Goal: Task Accomplishment & Management: Use online tool/utility

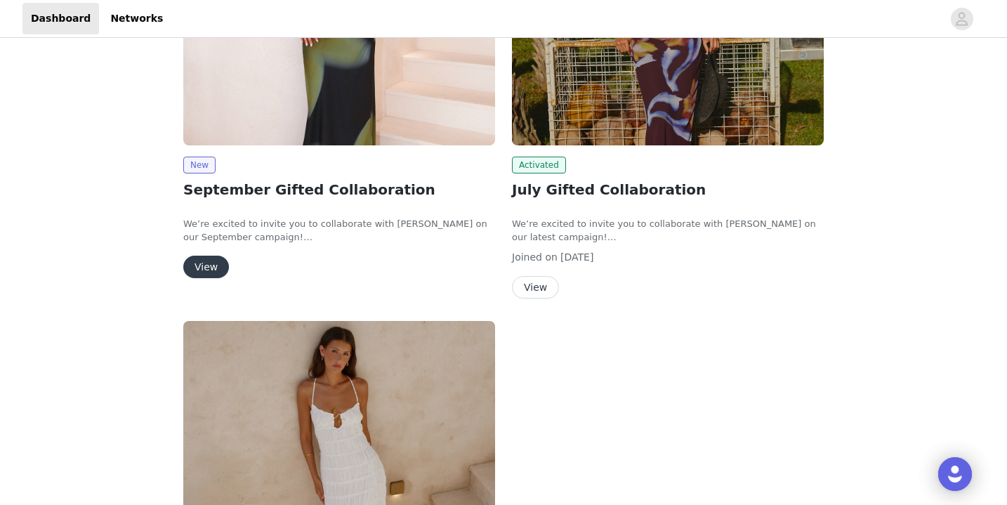
scroll to position [259, 0]
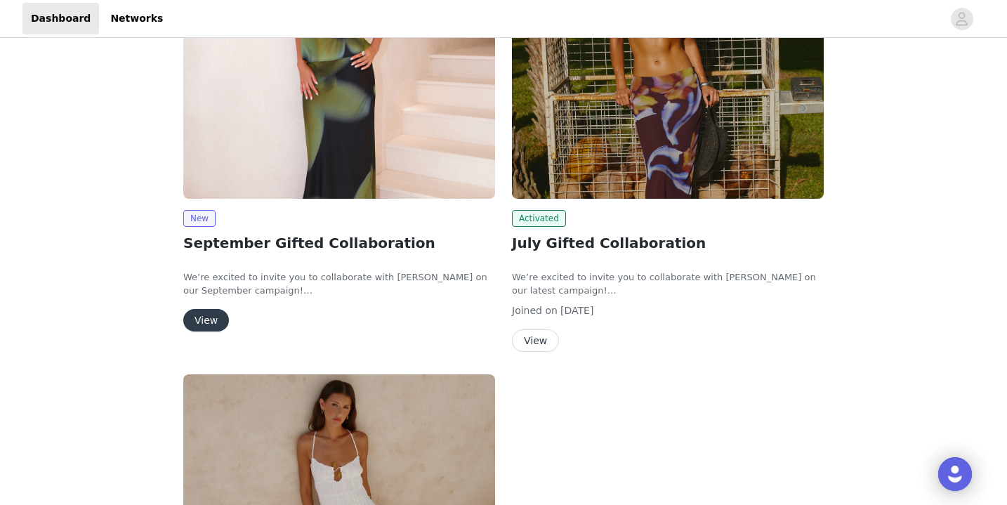
click at [213, 325] on button "View" at bounding box center [206, 320] width 46 height 22
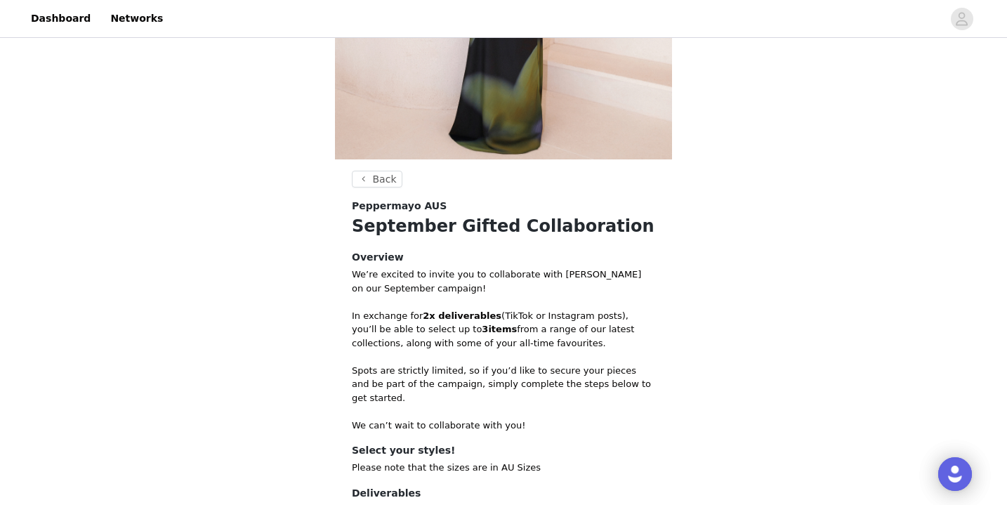
scroll to position [475, 0]
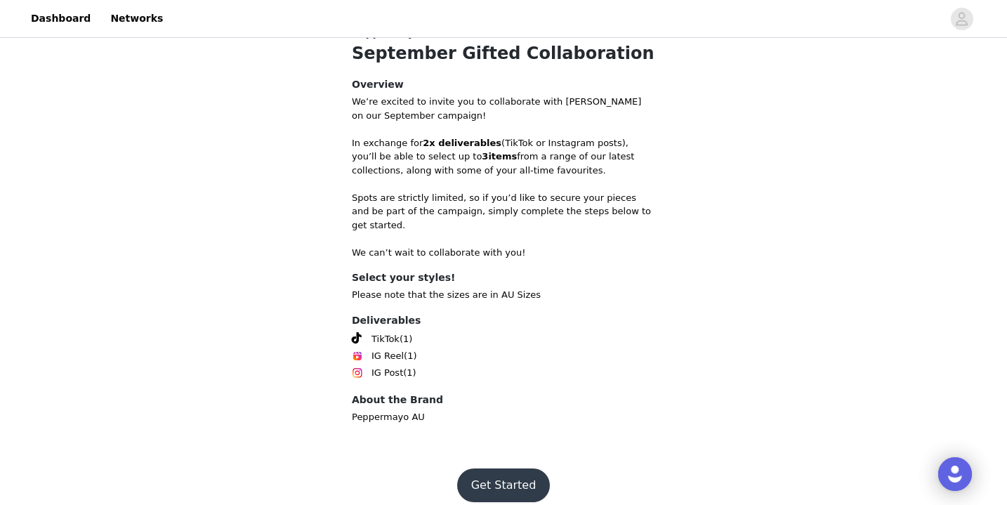
click at [507, 468] on button "Get Started" at bounding box center [503, 485] width 93 height 34
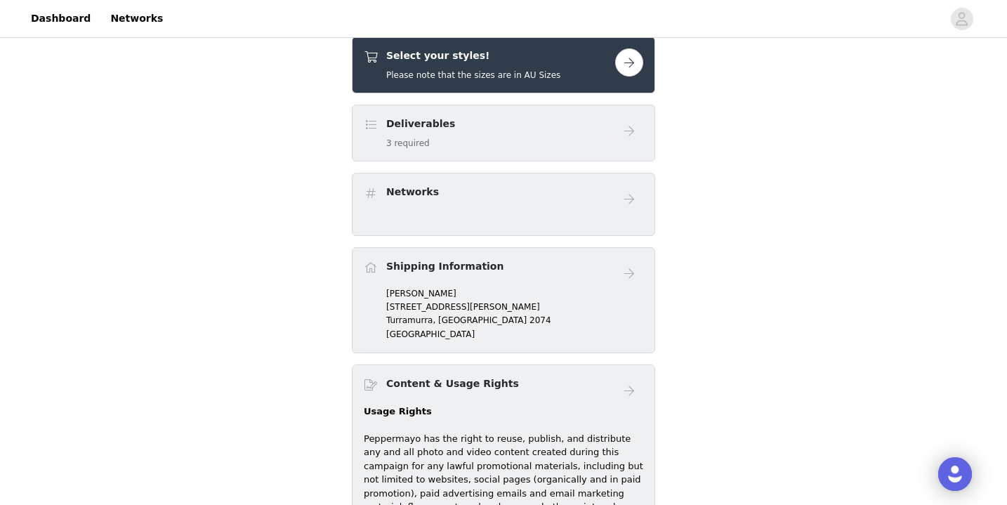
scroll to position [457, 0]
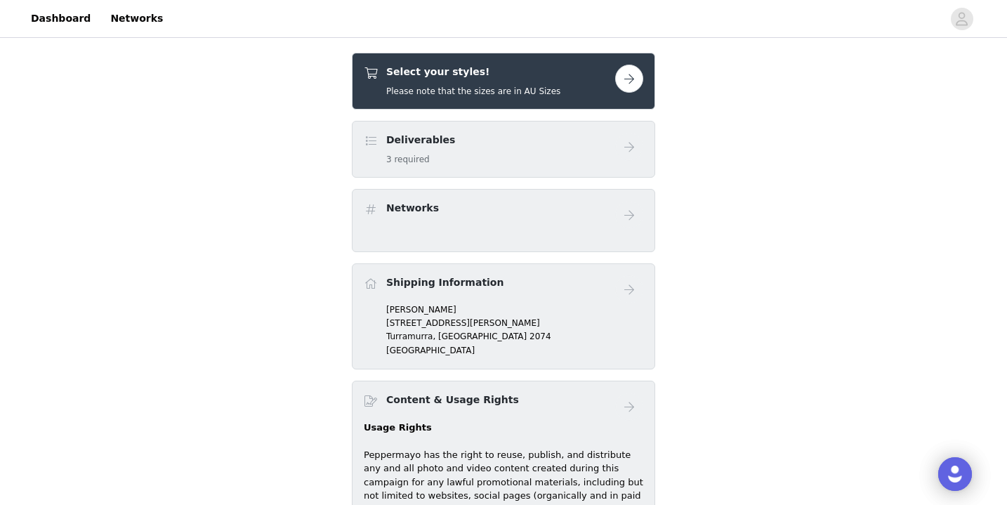
click at [482, 150] on div "Deliverables 3 required" at bounding box center [489, 149] width 251 height 33
click at [622, 81] on button "button" at bounding box center [629, 79] width 28 height 28
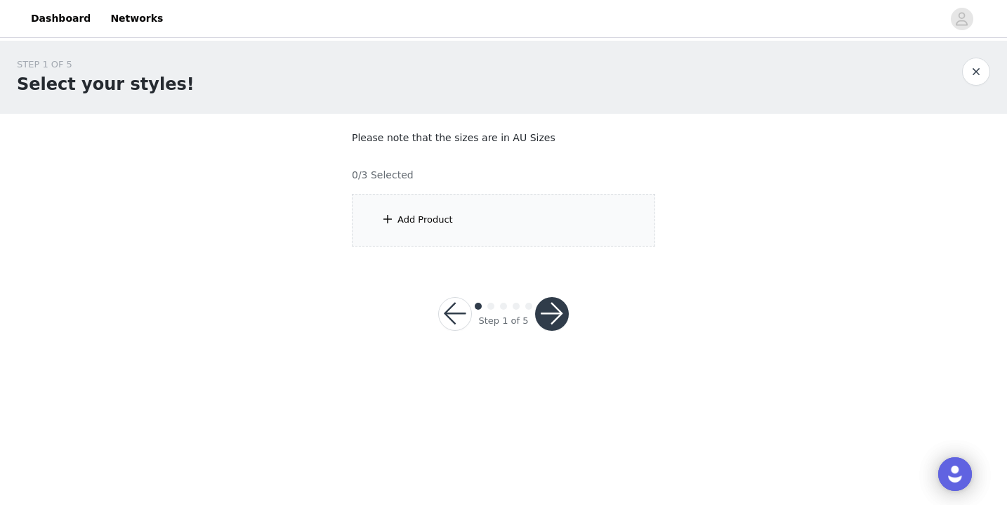
click at [483, 218] on div "Add Product" at bounding box center [503, 220] width 303 height 53
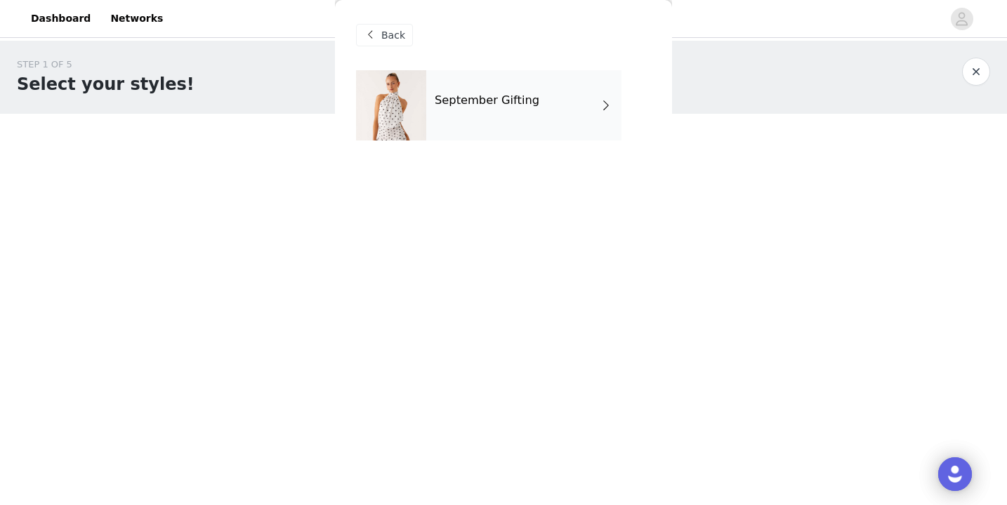
click at [506, 111] on div "September Gifting" at bounding box center [523, 105] width 195 height 70
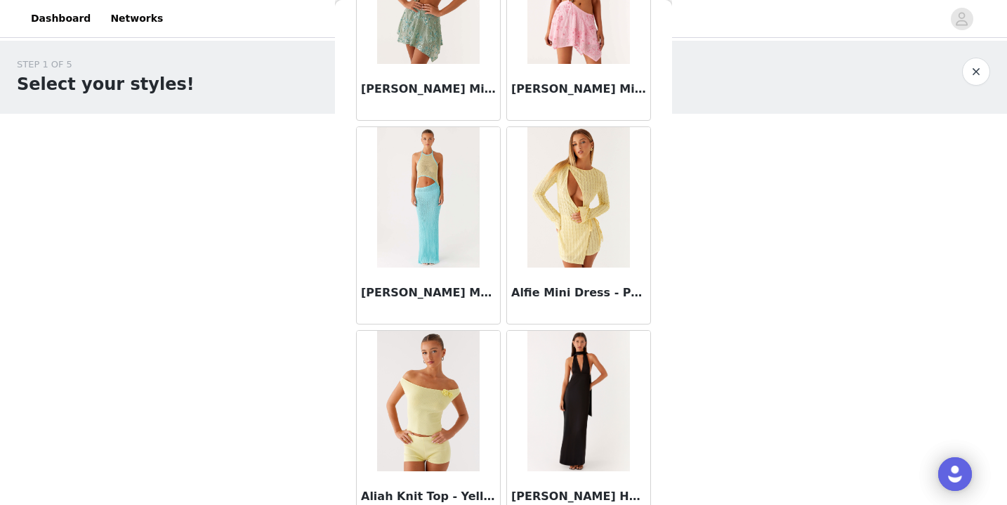
scroll to position [1643, 0]
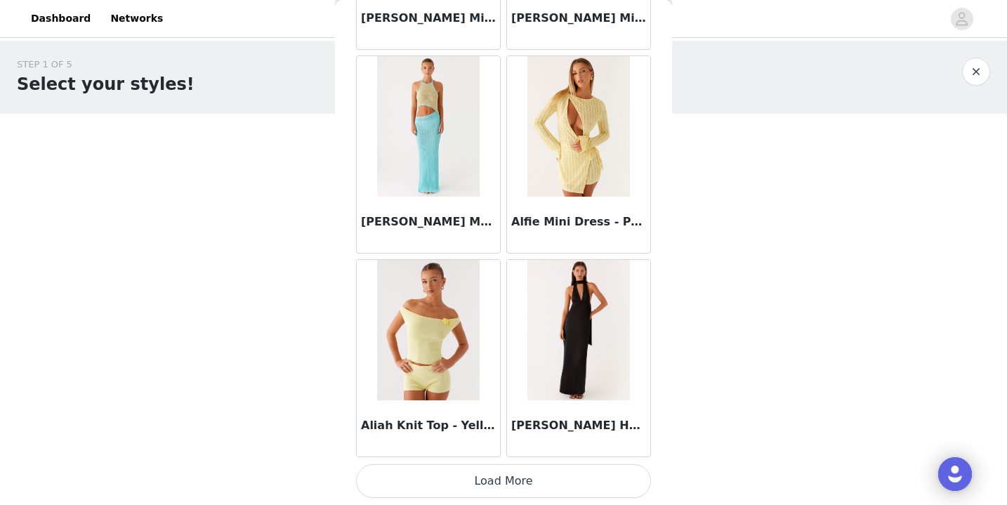
click at [512, 474] on button "Load More" at bounding box center [503, 481] width 295 height 34
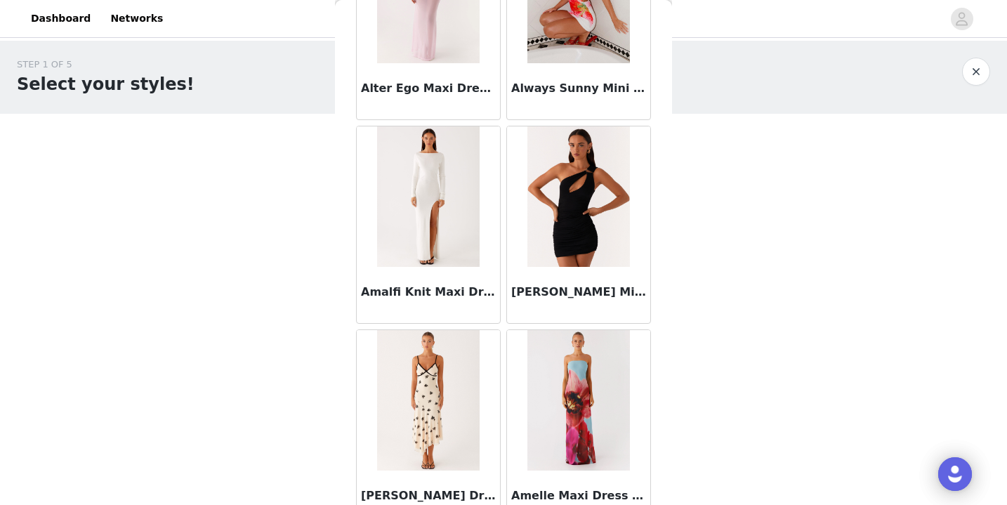
scroll to position [3679, 0]
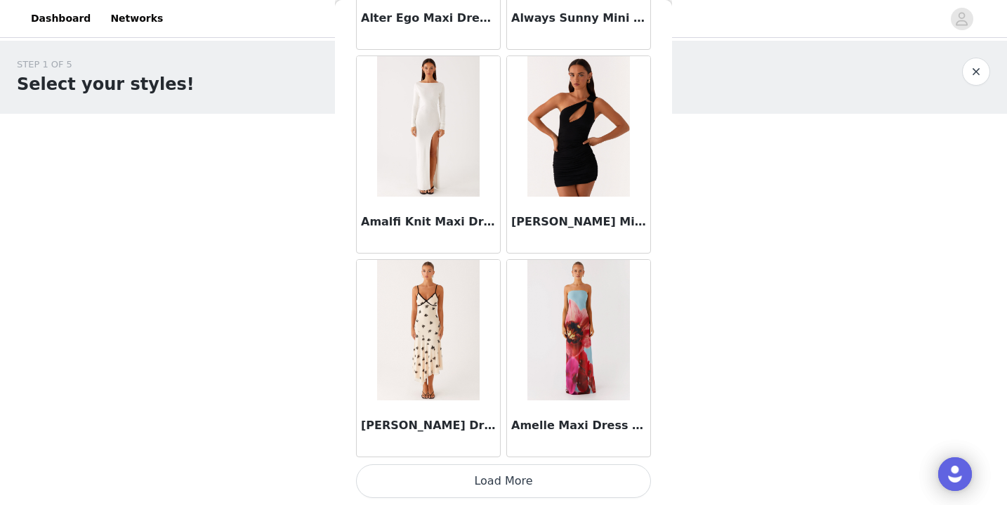
click at [505, 479] on button "Load More" at bounding box center [503, 481] width 295 height 34
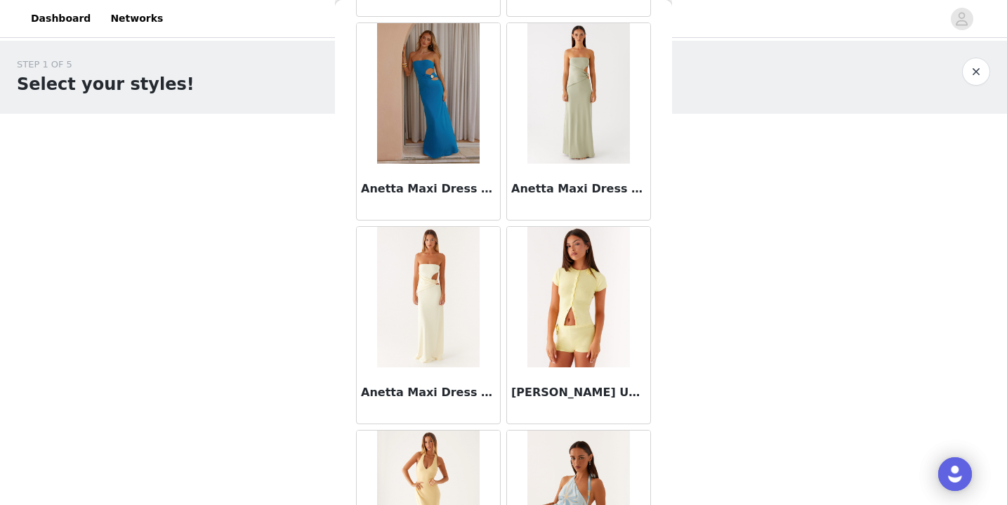
scroll to position [5714, 0]
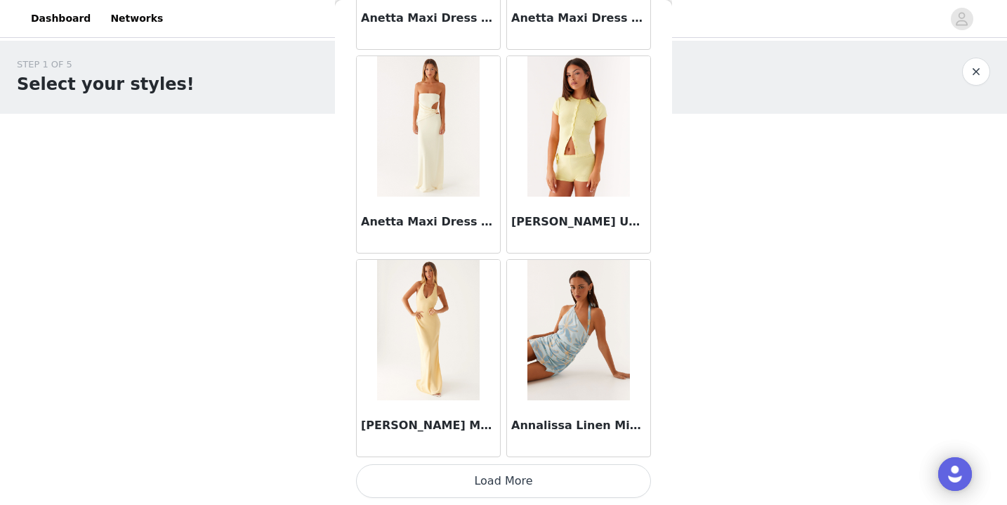
click at [511, 465] on button "Load More" at bounding box center [503, 481] width 295 height 34
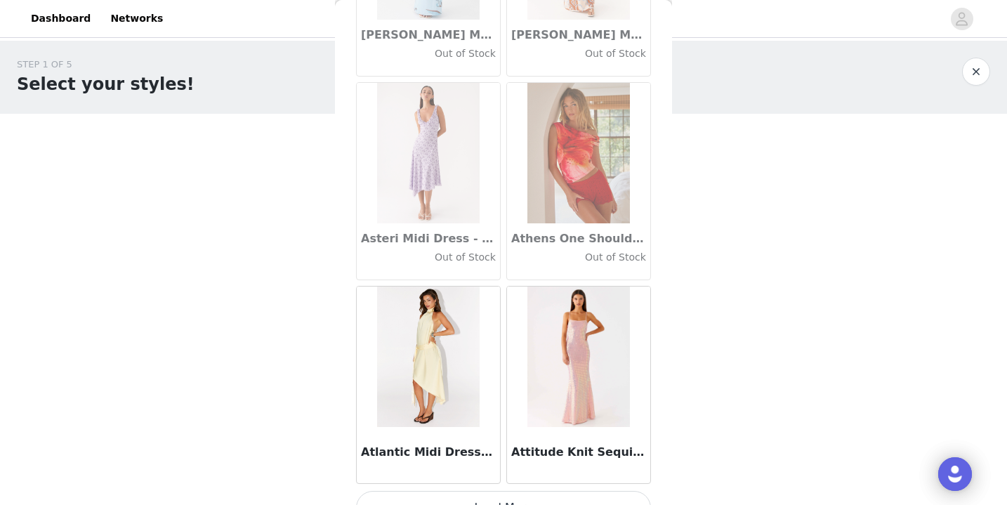
scroll to position [7750, 0]
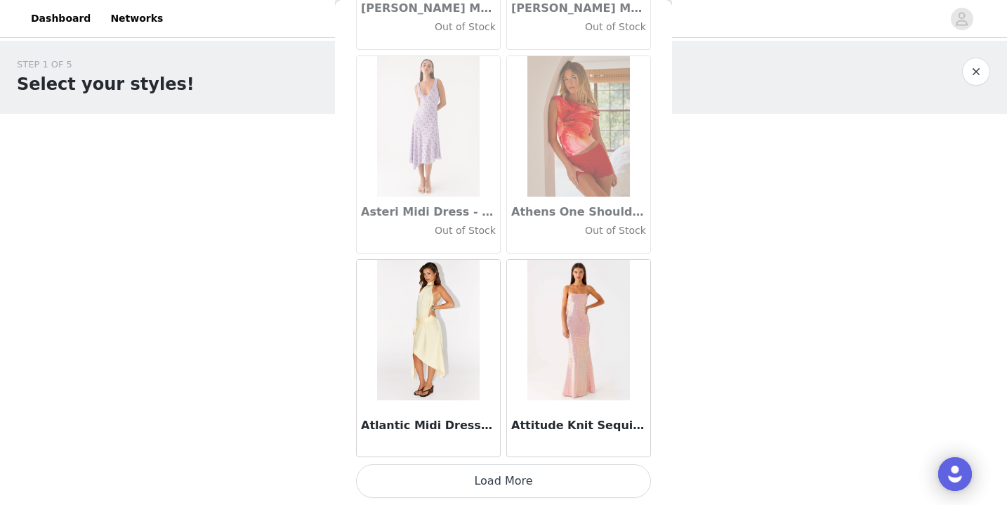
click at [505, 479] on button "Load More" at bounding box center [503, 481] width 295 height 34
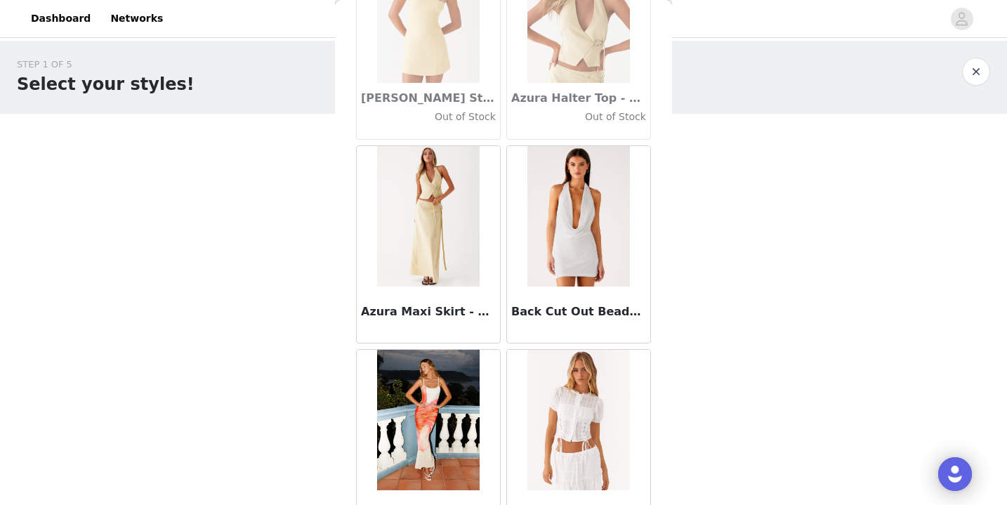
scroll to position [9786, 0]
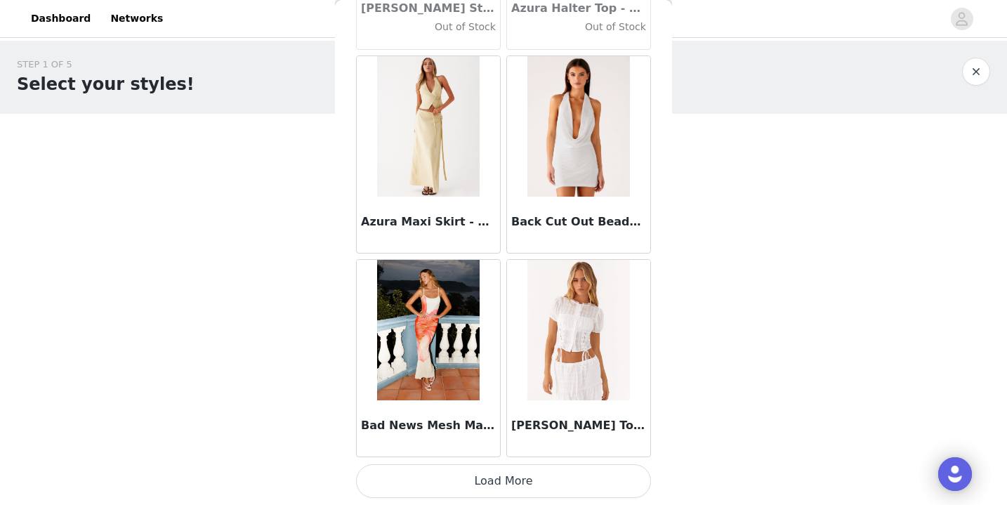
click at [533, 472] on button "Load More" at bounding box center [503, 481] width 295 height 34
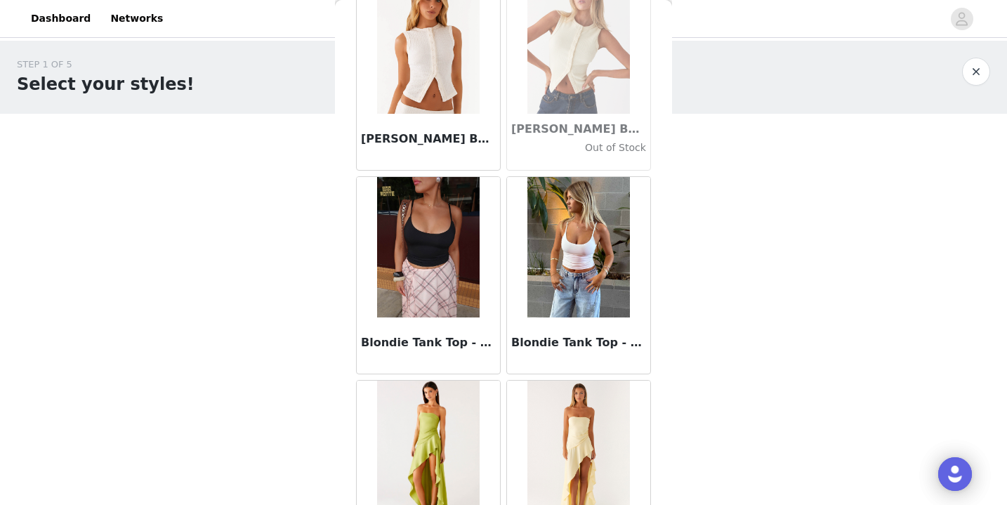
scroll to position [11821, 0]
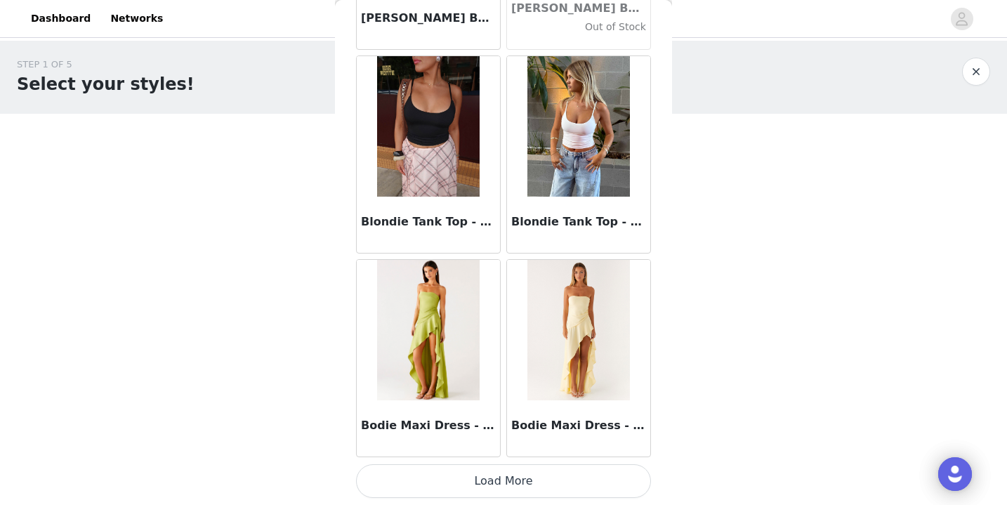
click at [564, 467] on button "Load More" at bounding box center [503, 481] width 295 height 34
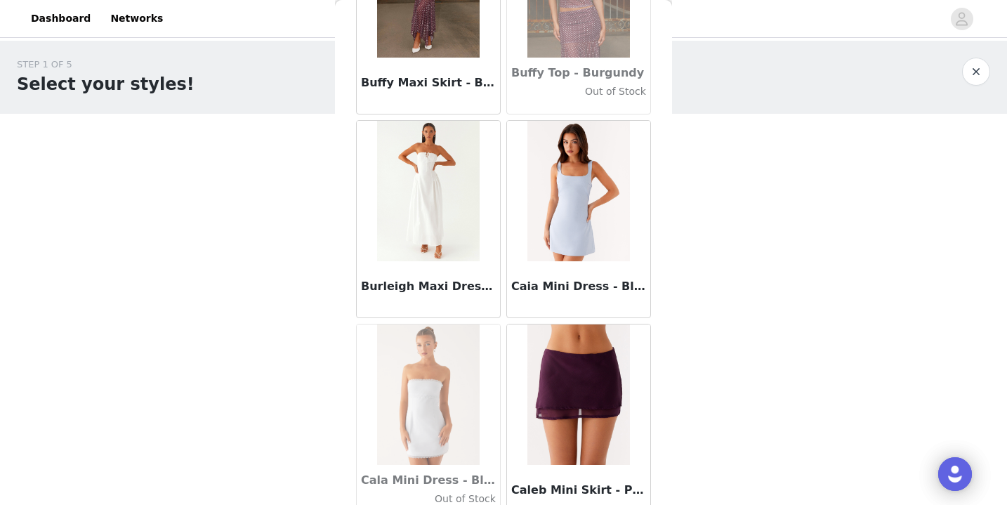
scroll to position [13857, 0]
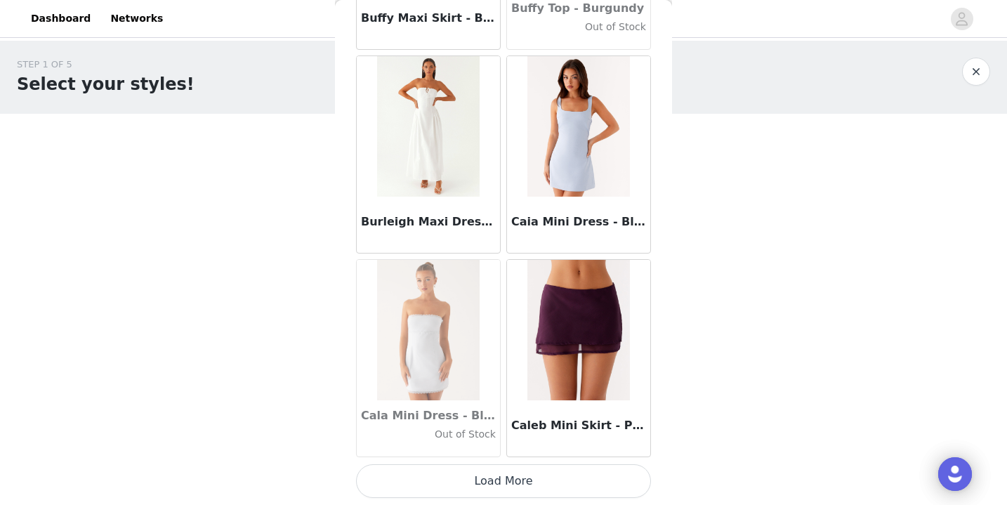
click at [535, 470] on button "Load More" at bounding box center [503, 481] width 295 height 34
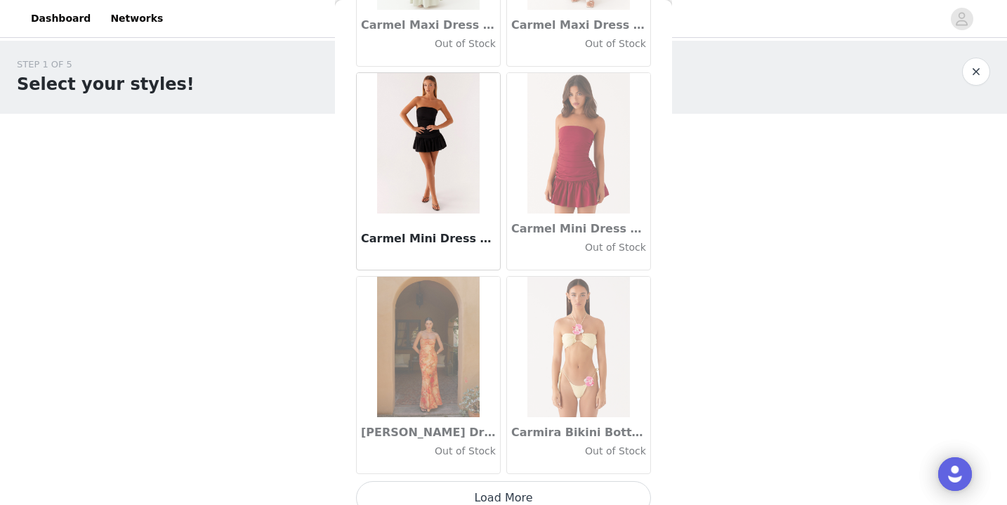
scroll to position [15892, 0]
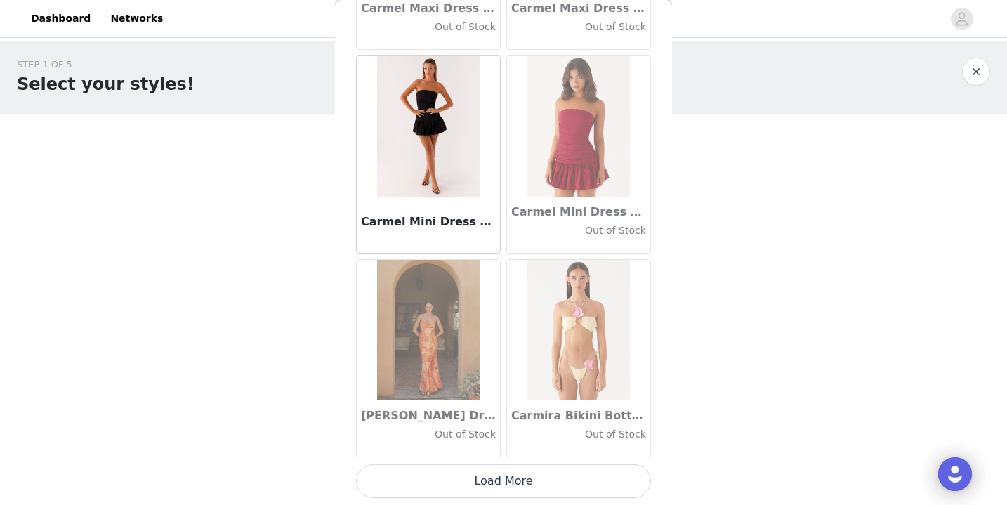
click at [484, 480] on button "Load More" at bounding box center [503, 481] width 295 height 34
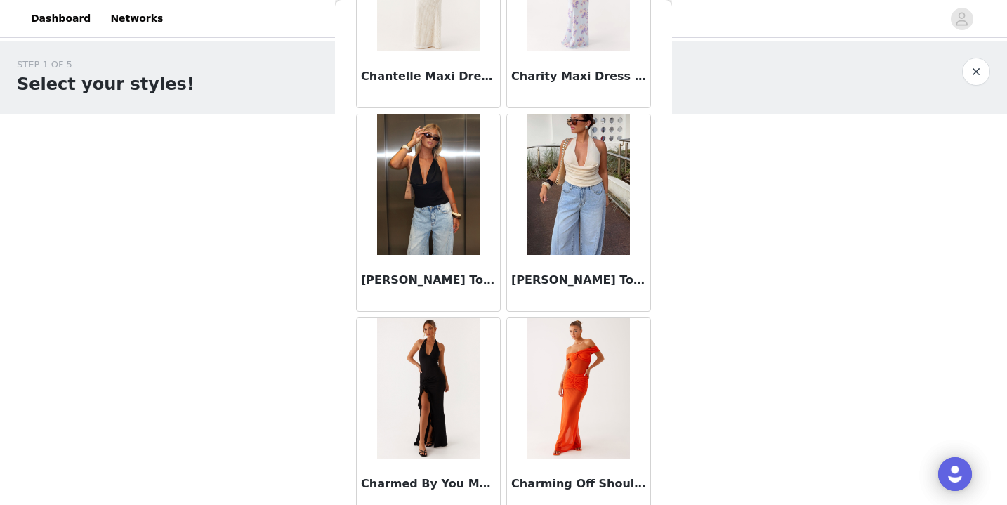
scroll to position [17928, 0]
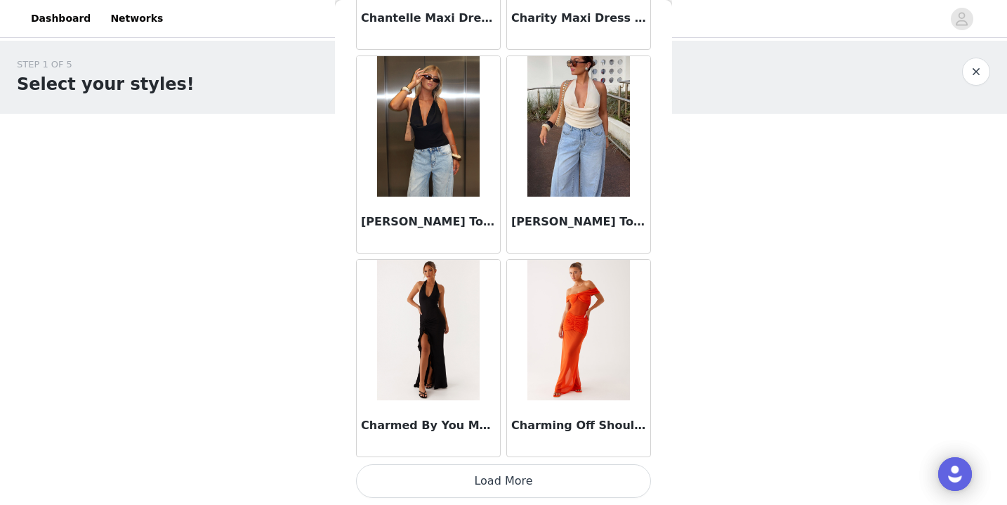
click at [482, 470] on button "Load More" at bounding box center [503, 481] width 295 height 34
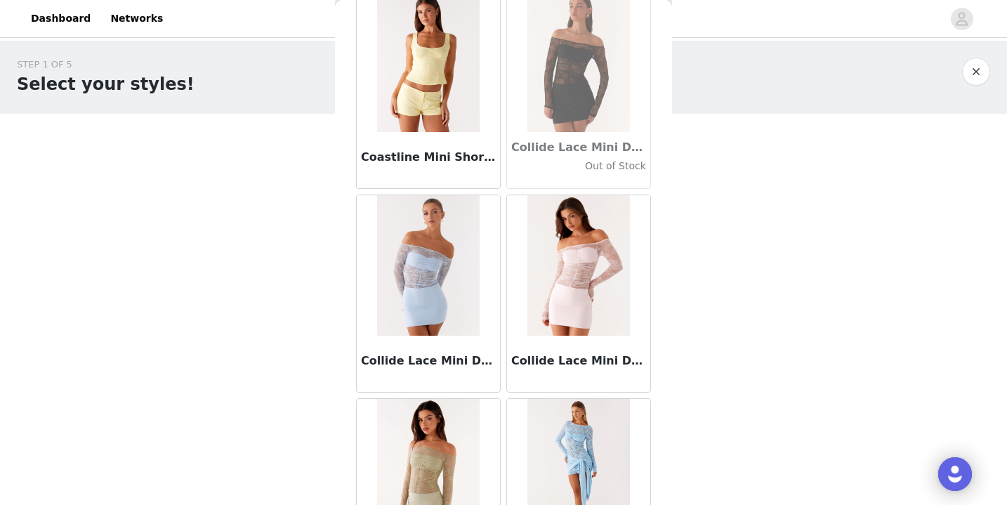
scroll to position [19963, 0]
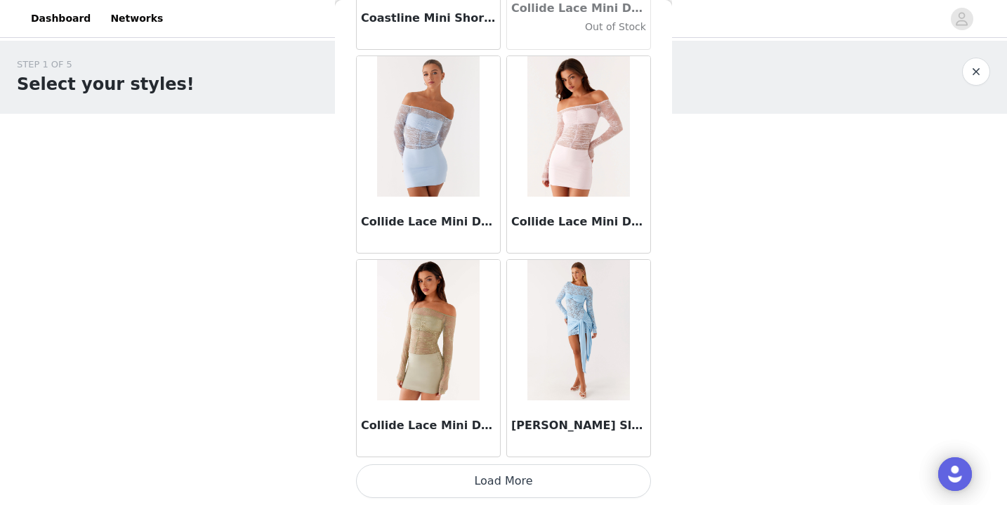
click at [508, 476] on button "Load More" at bounding box center [503, 481] width 295 height 34
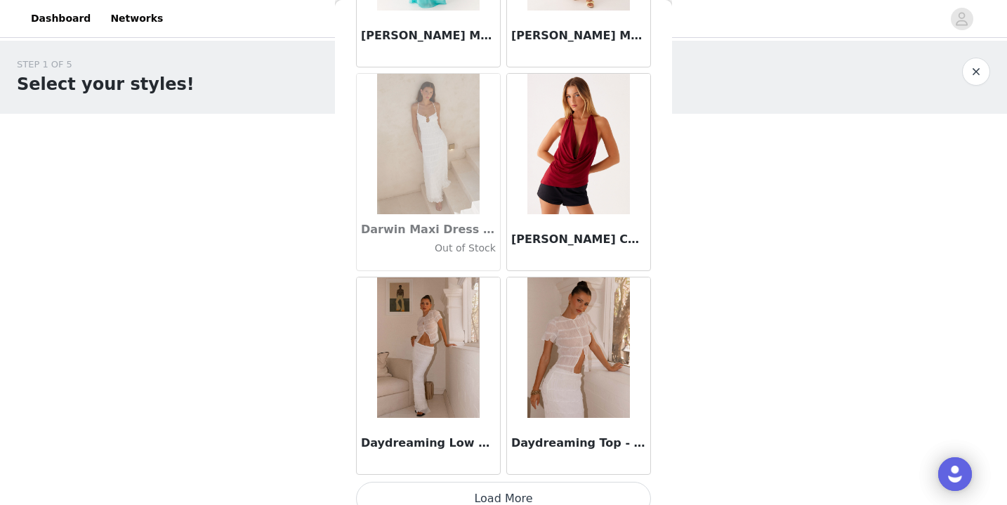
scroll to position [21999, 0]
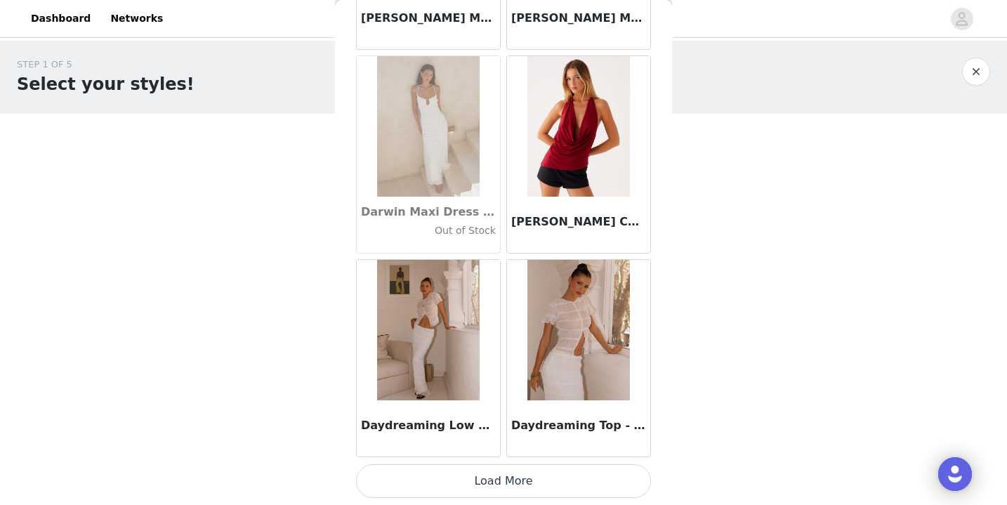
click at [500, 472] on button "Load More" at bounding box center [503, 481] width 295 height 34
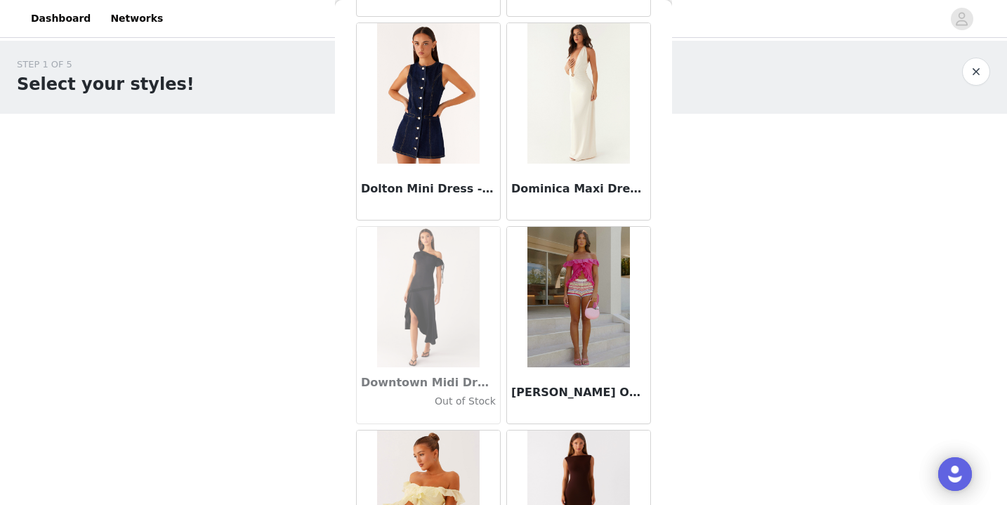
scroll to position [24035, 0]
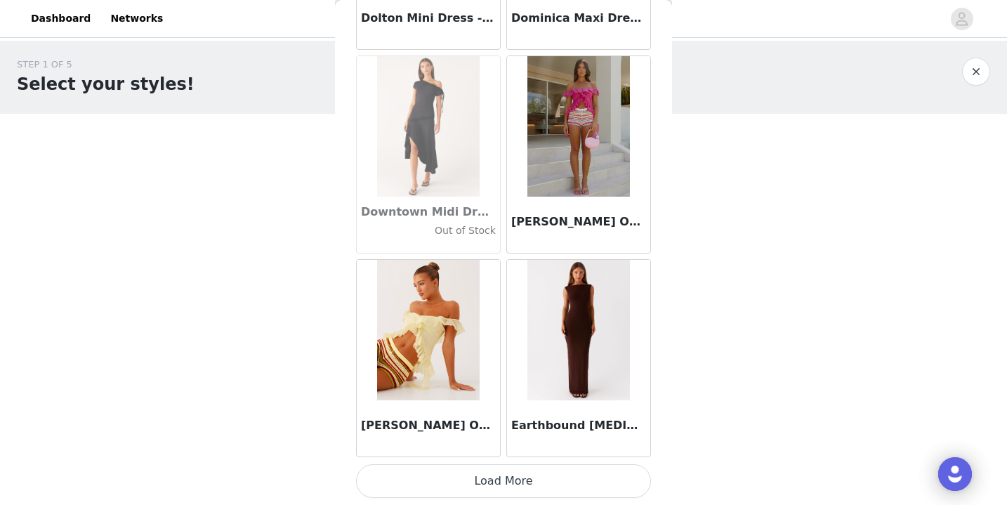
click at [535, 477] on button "Load More" at bounding box center [503, 481] width 295 height 34
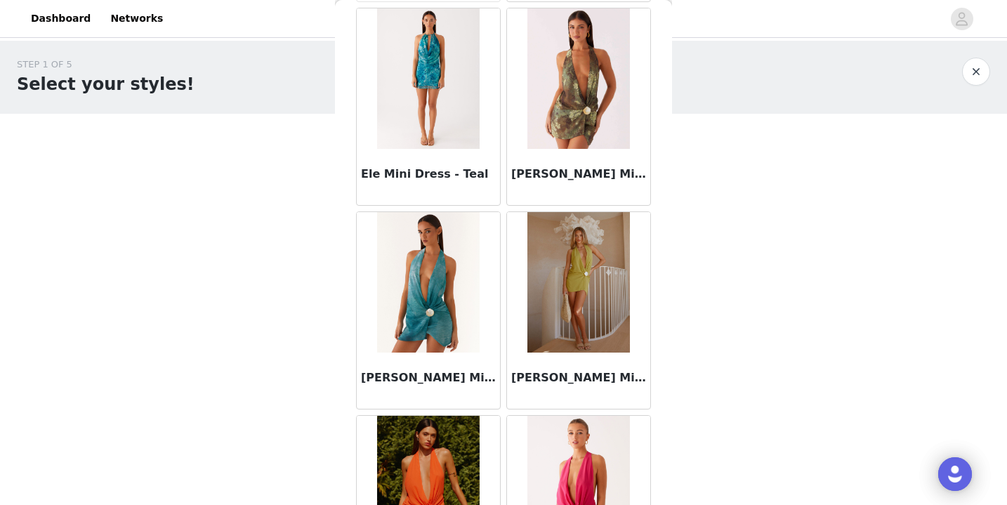
scroll to position [26070, 0]
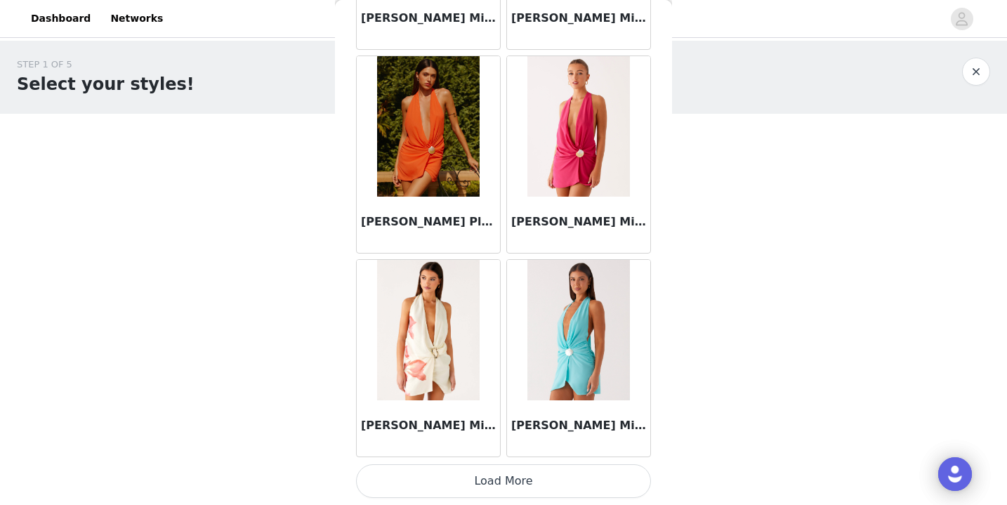
click at [602, 477] on button "Load More" at bounding box center [503, 481] width 295 height 34
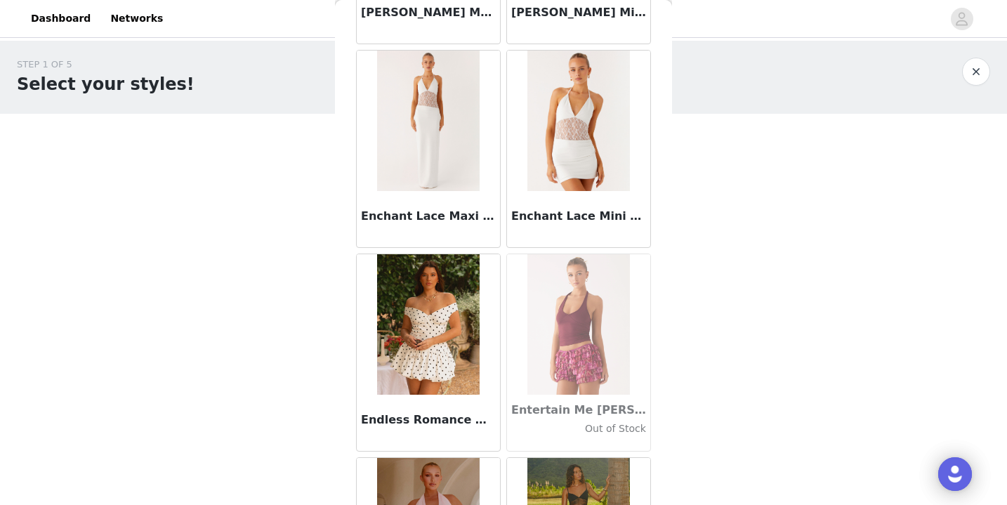
scroll to position [28106, 0]
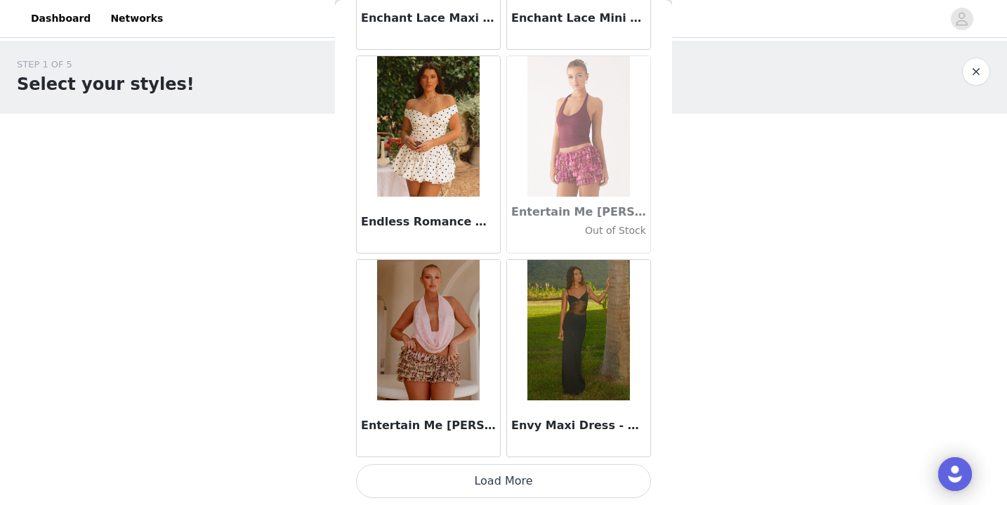
click at [566, 470] on button "Load More" at bounding box center [503, 481] width 295 height 34
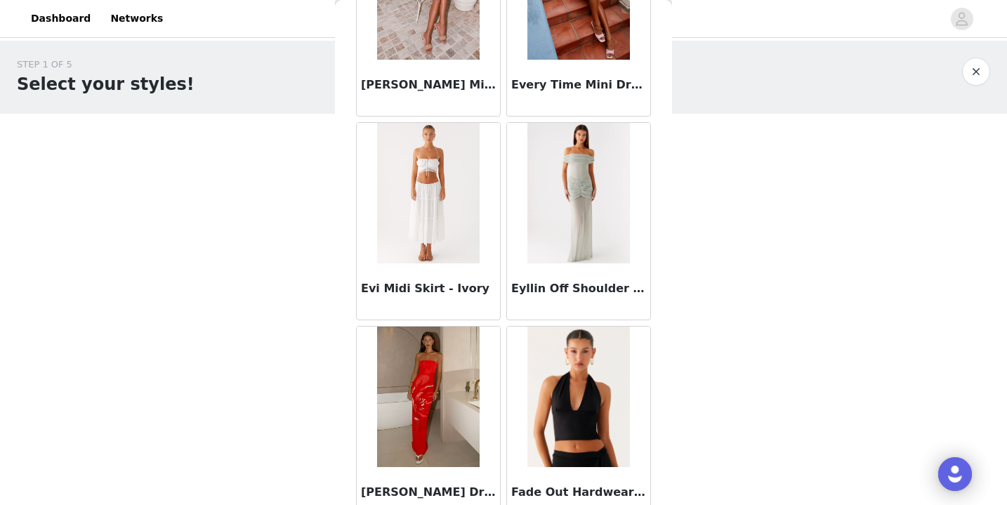
scroll to position [29759, 0]
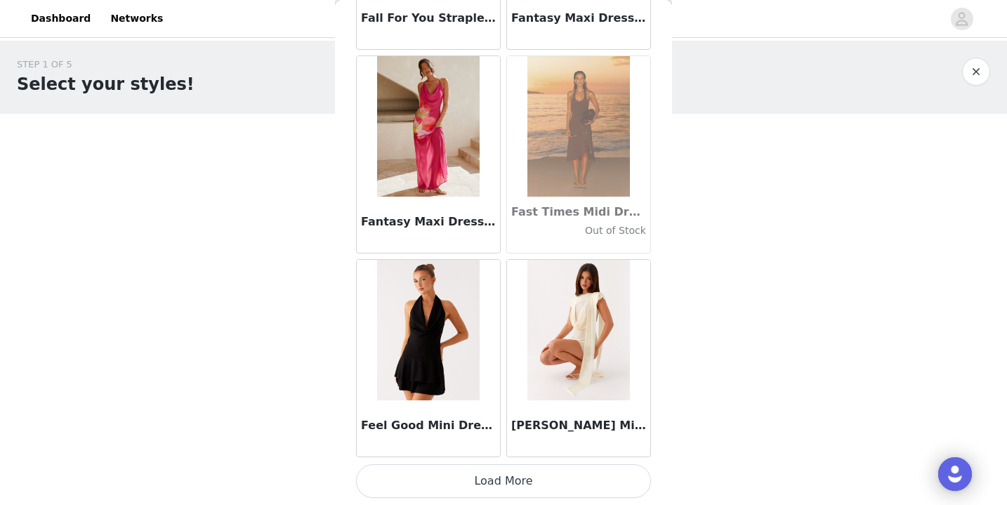
click at [565, 472] on button "Load More" at bounding box center [503, 481] width 295 height 34
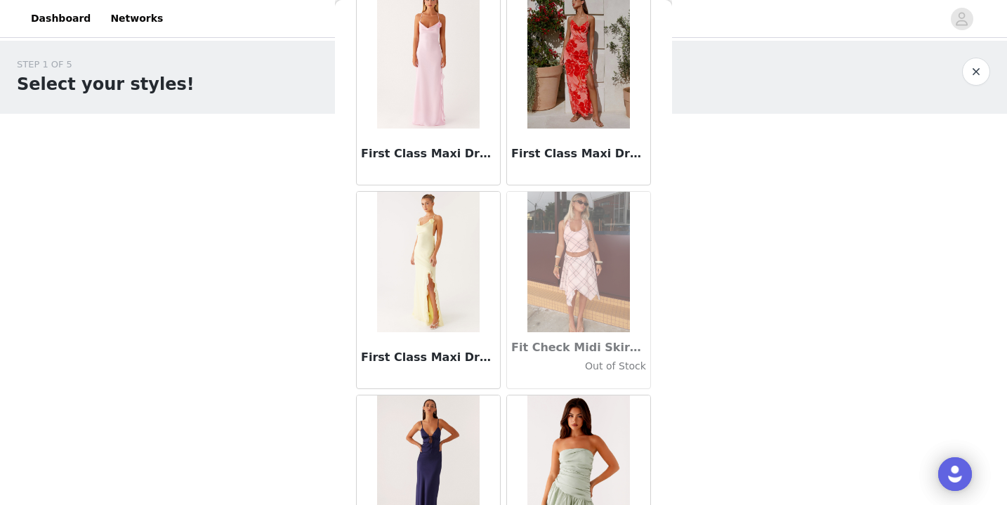
scroll to position [32177, 0]
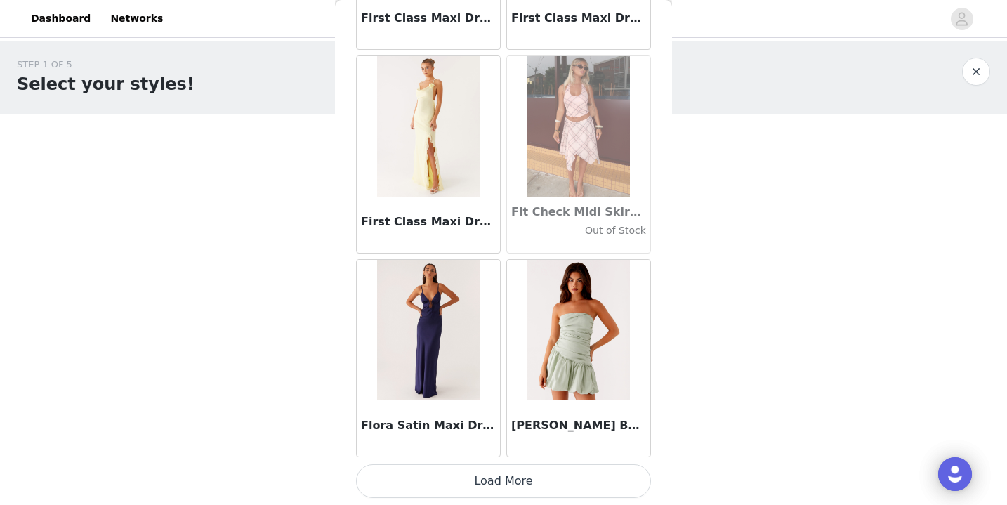
click at [536, 486] on button "Load More" at bounding box center [503, 481] width 295 height 34
